Goal: Information Seeking & Learning: Learn about a topic

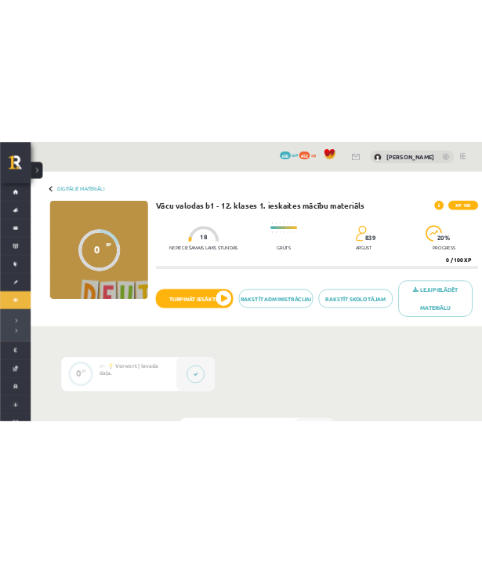
scroll to position [386, 0]
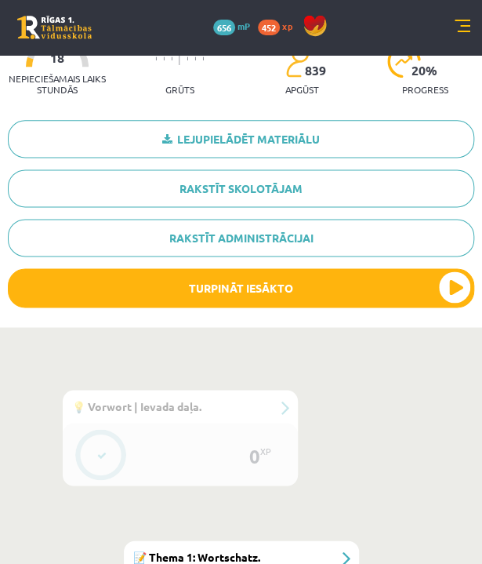
click at [460, 29] on link at bounding box center [463, 28] width 16 height 16
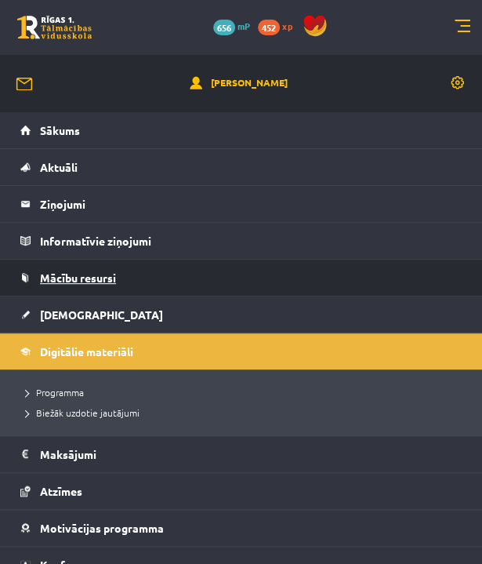
click at [203, 277] on link "Mācību resursi" at bounding box center [241, 278] width 442 height 36
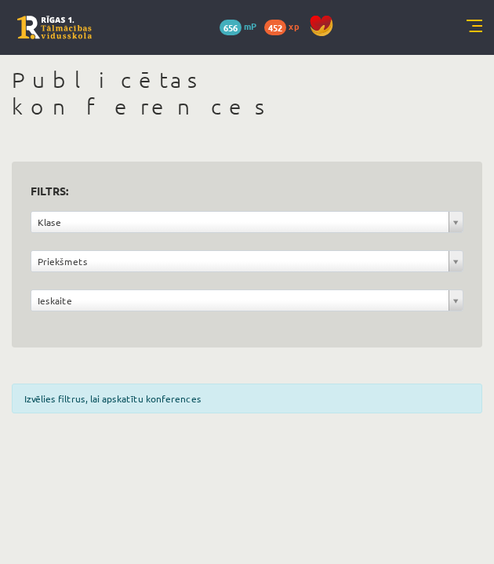
click at [473, 27] on link at bounding box center [475, 28] width 16 height 16
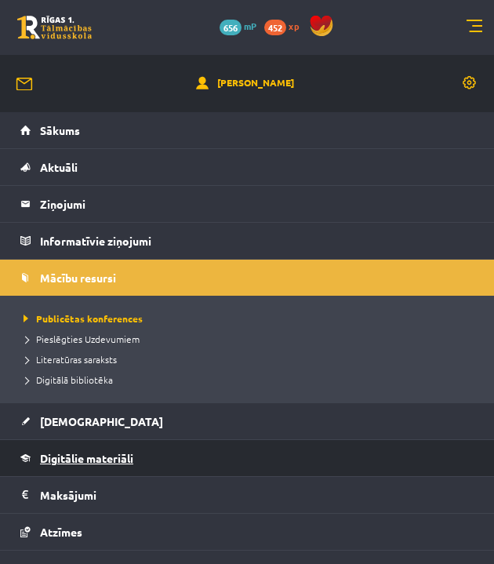
click at [198, 465] on link "Digitālie materiāli" at bounding box center [247, 458] width 454 height 36
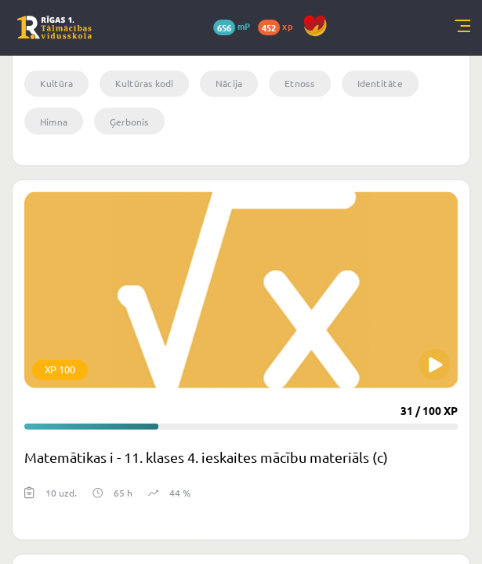
scroll to position [613, 0]
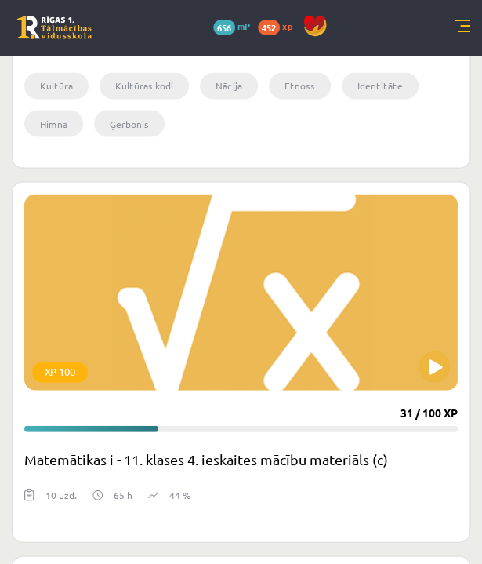
click at [457, 31] on link at bounding box center [463, 28] width 16 height 16
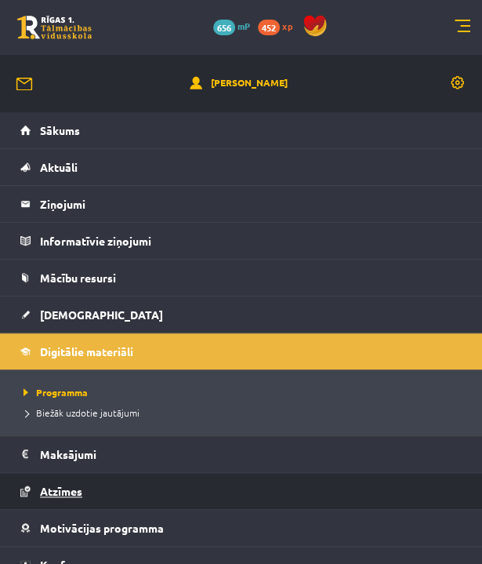
scroll to position [50, 0]
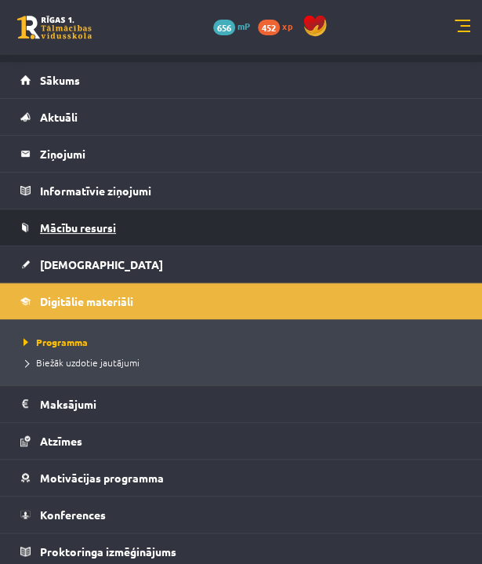
click at [159, 244] on link "Mācību resursi" at bounding box center [241, 227] width 442 height 36
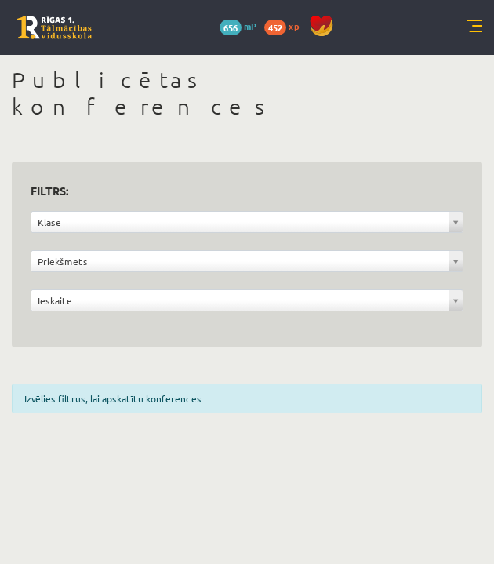
click at [481, 20] on link at bounding box center [475, 28] width 16 height 16
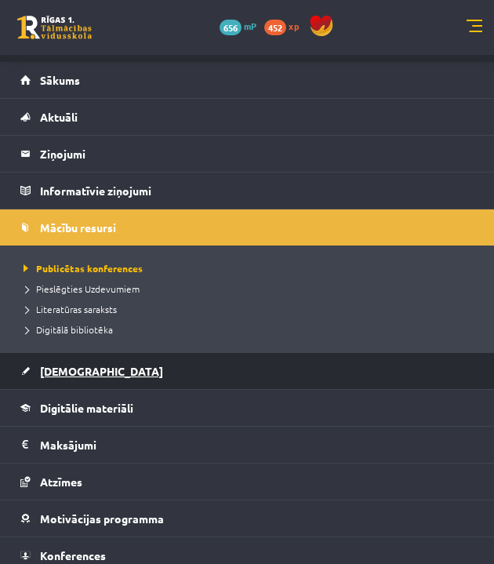
click at [257, 377] on link "[DEMOGRAPHIC_DATA]" at bounding box center [247, 371] width 454 height 36
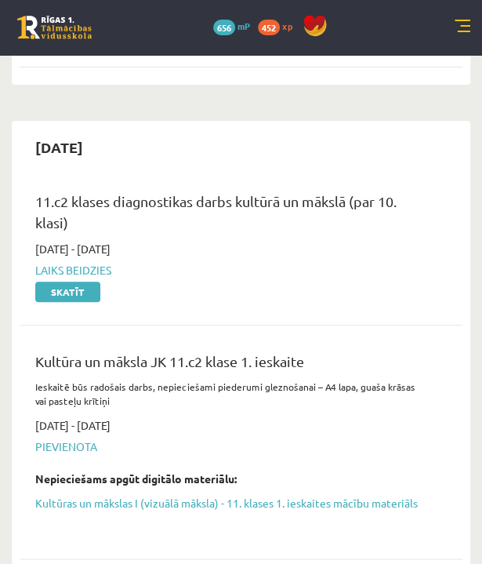
scroll to position [1495, 0]
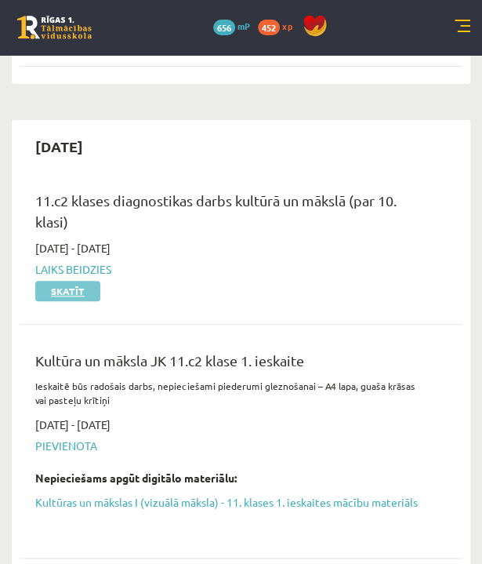
click at [90, 281] on link "Skatīt" at bounding box center [67, 291] width 65 height 20
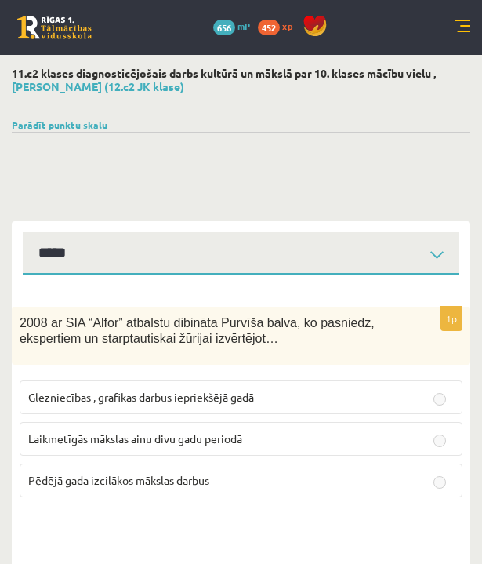
select select "**********"
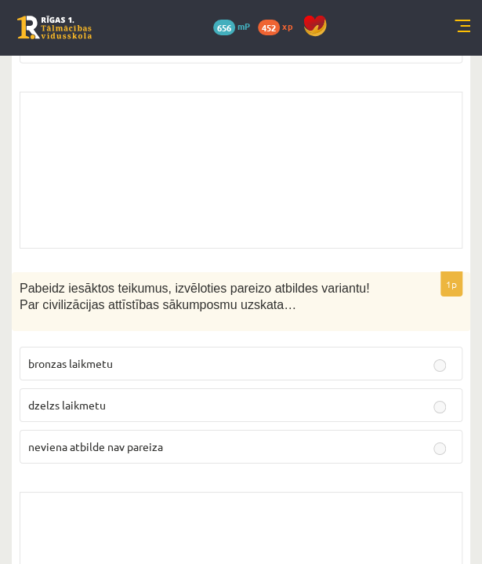
scroll to position [11269, 0]
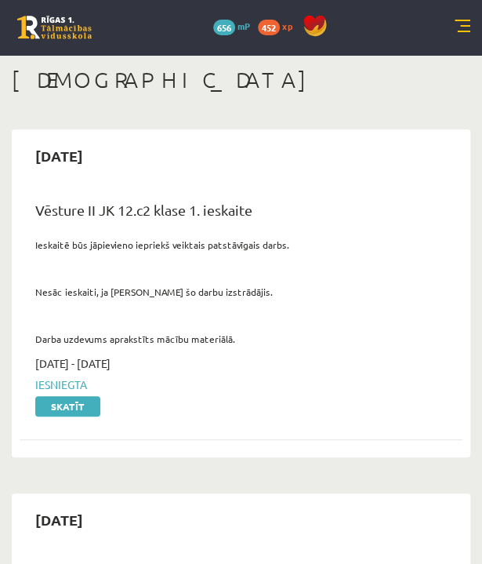
click at [462, 33] on link at bounding box center [463, 28] width 16 height 16
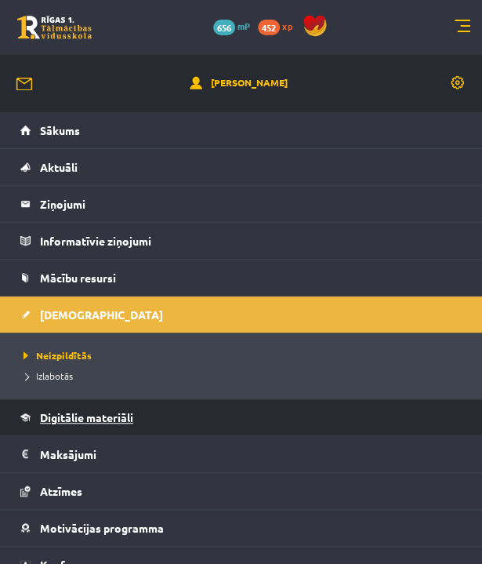
click at [210, 429] on link "Digitālie materiāli" at bounding box center [241, 417] width 442 height 36
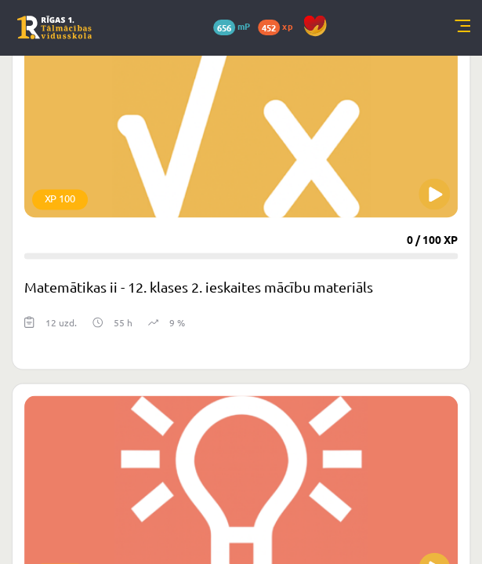
scroll to position [1909, 0]
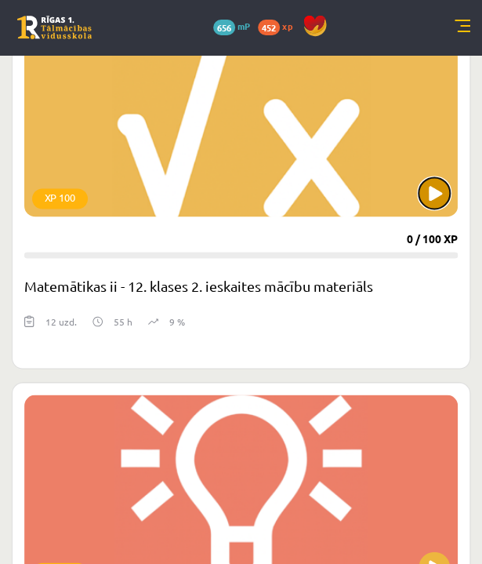
click at [428, 200] on button at bounding box center [434, 192] width 31 height 31
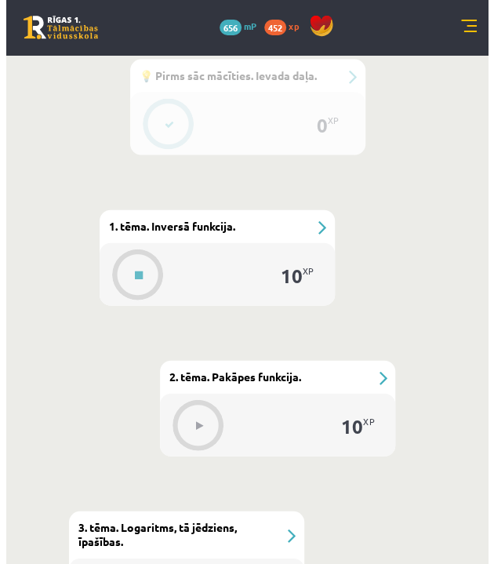
scroll to position [723, 0]
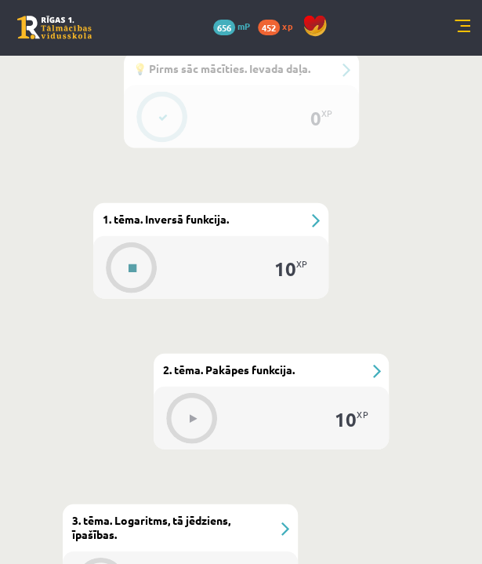
click at [130, 264] on icon at bounding box center [133, 268] width 8 height 9
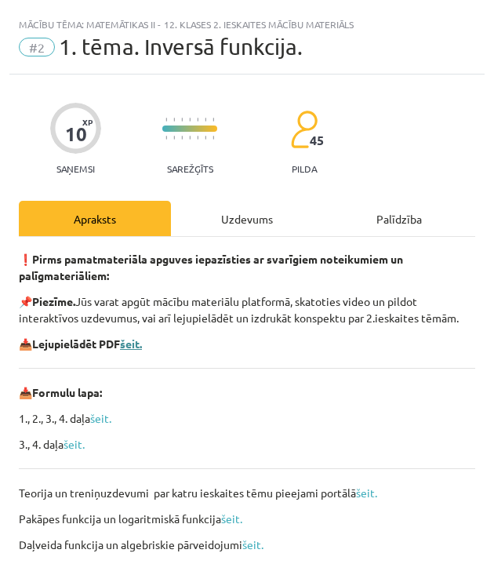
click at [142, 351] on b "šeit." at bounding box center [131, 344] width 22 height 14
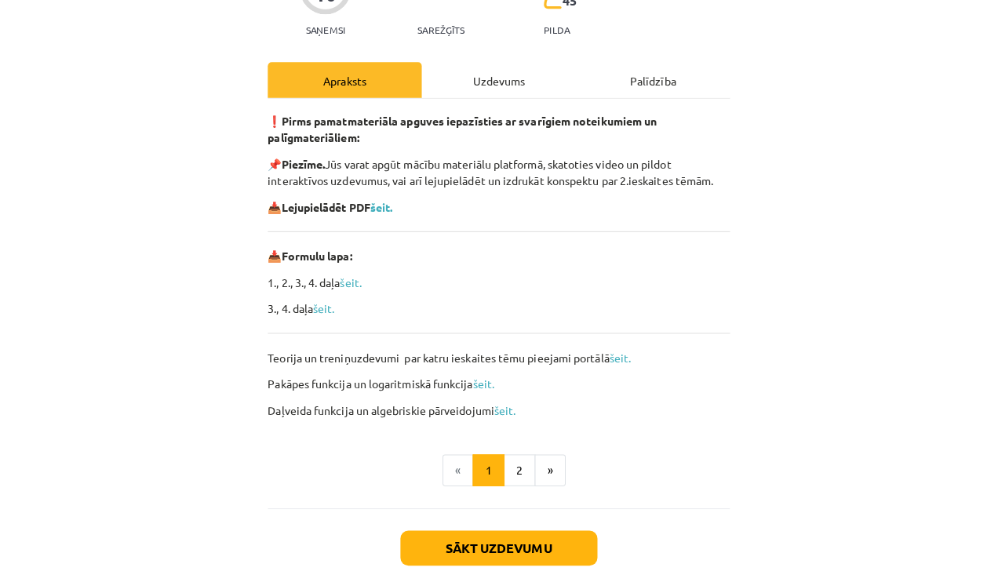
scroll to position [220, 0]
